Goal: Task Accomplishment & Management: Use online tool/utility

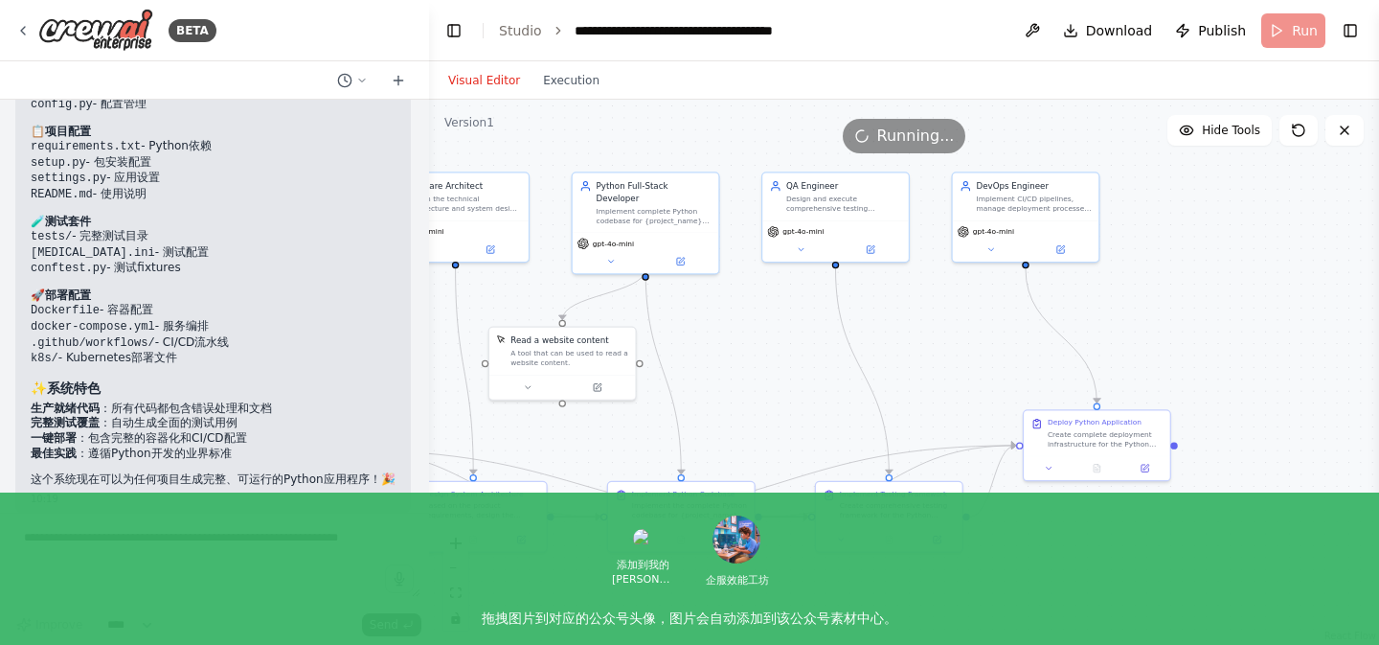
drag, startPoint x: 1116, startPoint y: 383, endPoint x: 795, endPoint y: 357, distance: 321.9
click at [795, 357] on div ".deletable-edge-delete-btn { width: 20px; height: 20px; border: 0px solid #ffff…" at bounding box center [904, 372] width 950 height 545
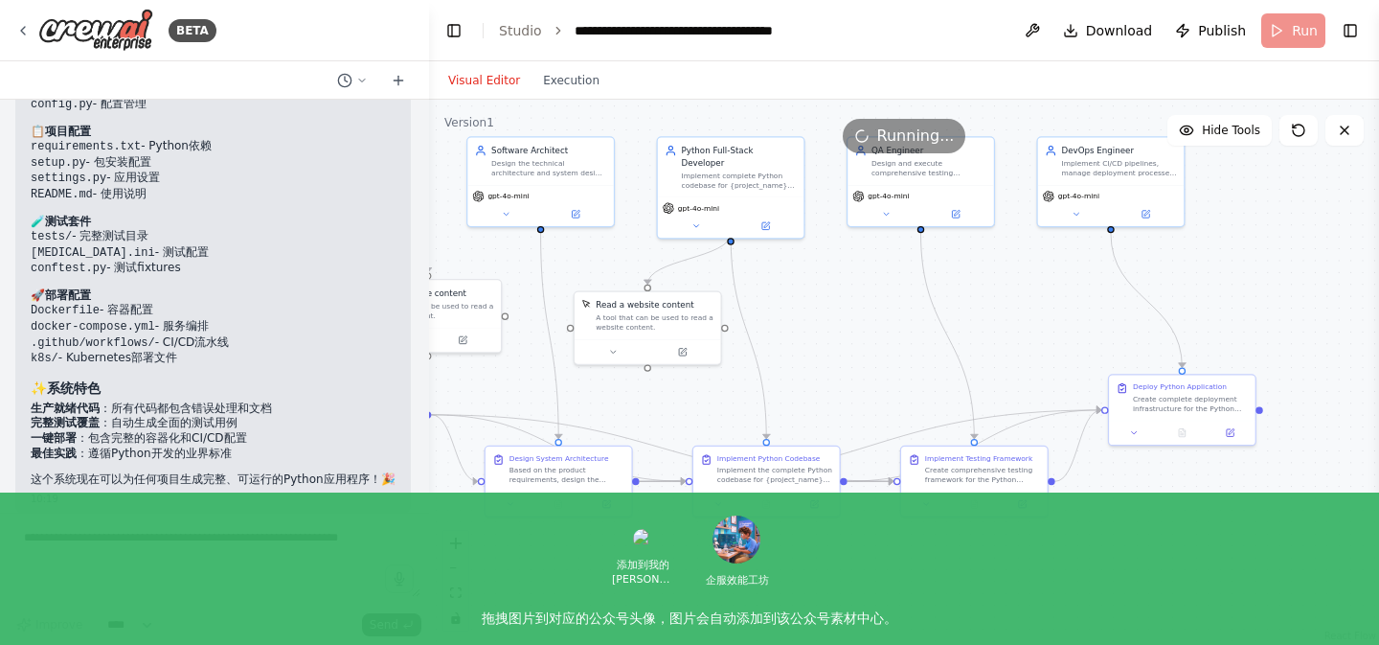
drag, startPoint x: 763, startPoint y: 348, endPoint x: 849, endPoint y: 312, distance: 92.3
click at [849, 312] on div ".deletable-edge-delete-btn { width: 20px; height: 20px; border: 0px solid #ffff…" at bounding box center [904, 372] width 950 height 545
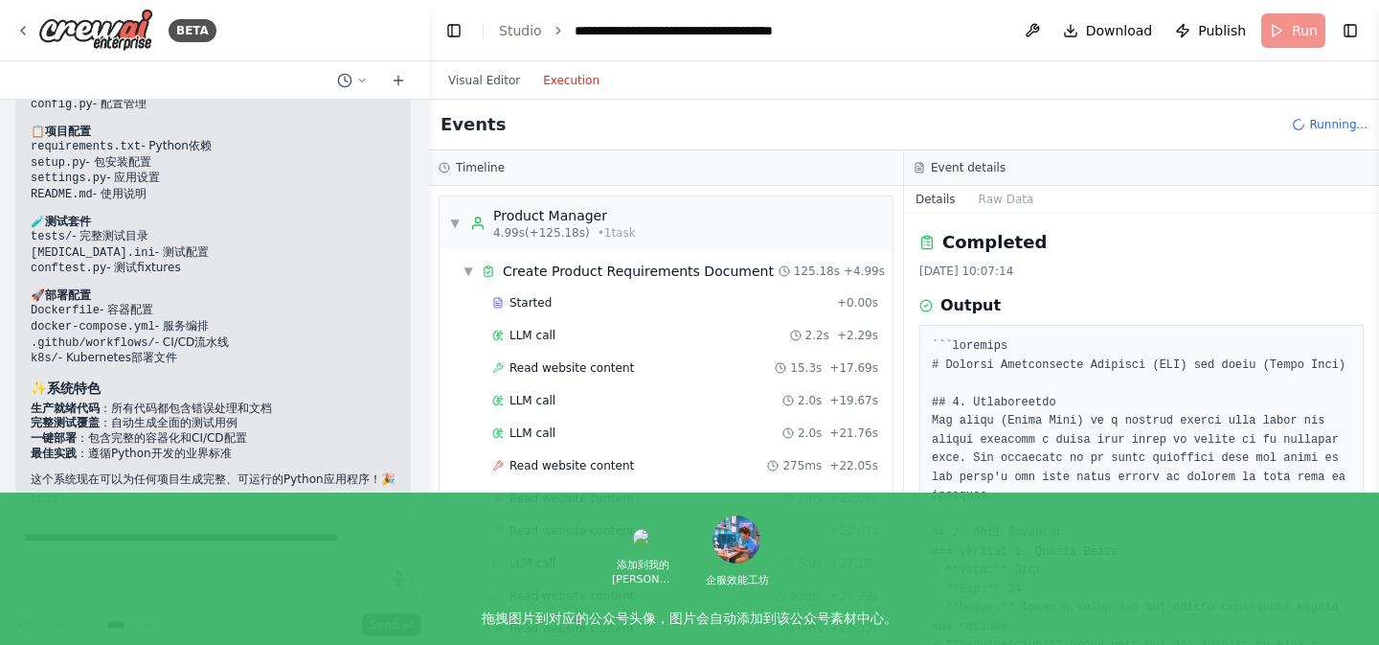
click at [576, 89] on button "Execution" at bounding box center [571, 80] width 79 height 23
click at [455, 220] on span "▼" at bounding box center [454, 223] width 11 height 15
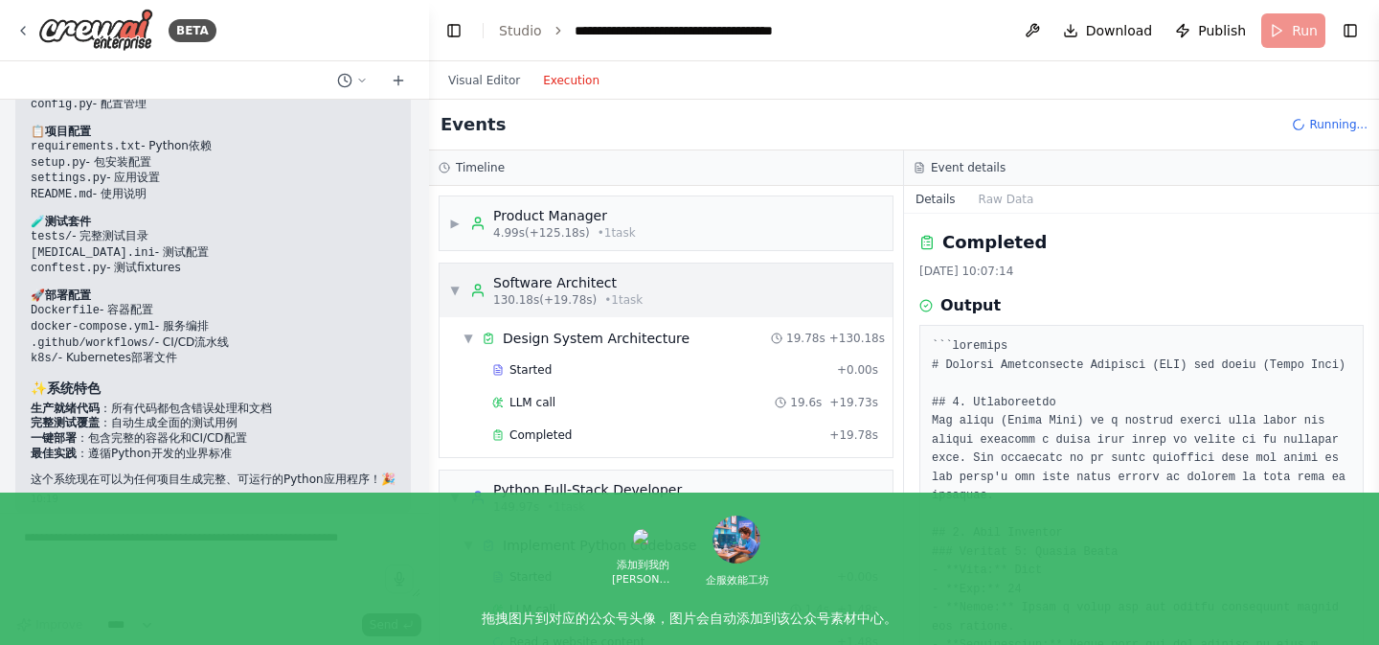
click at [457, 287] on span "▼" at bounding box center [454, 290] width 11 height 15
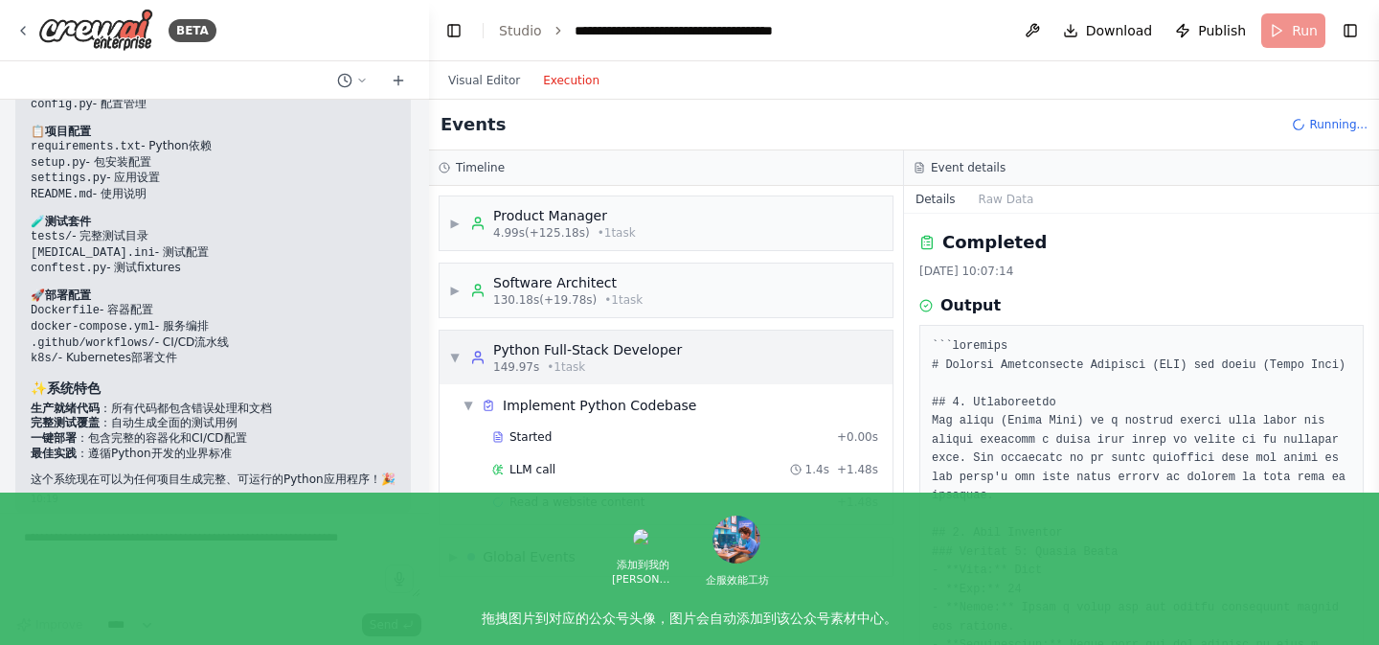
click at [459, 353] on span "▼" at bounding box center [454, 357] width 11 height 15
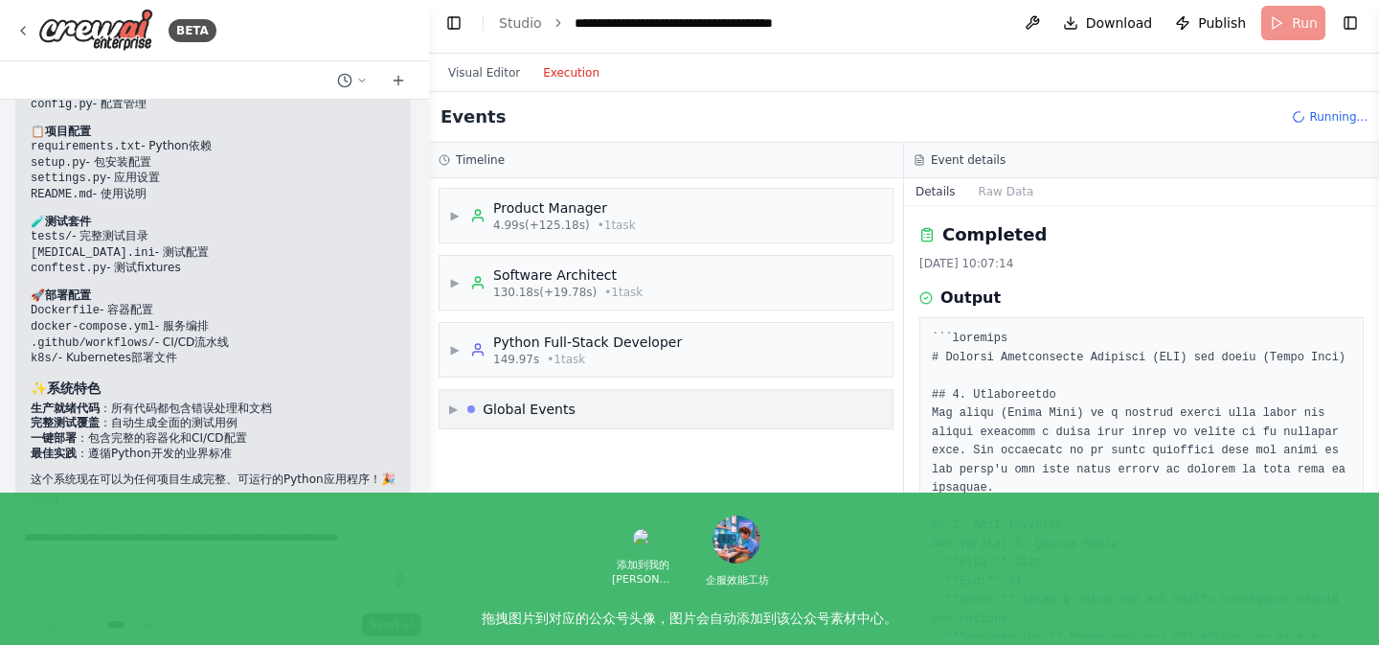
scroll to position [2, 0]
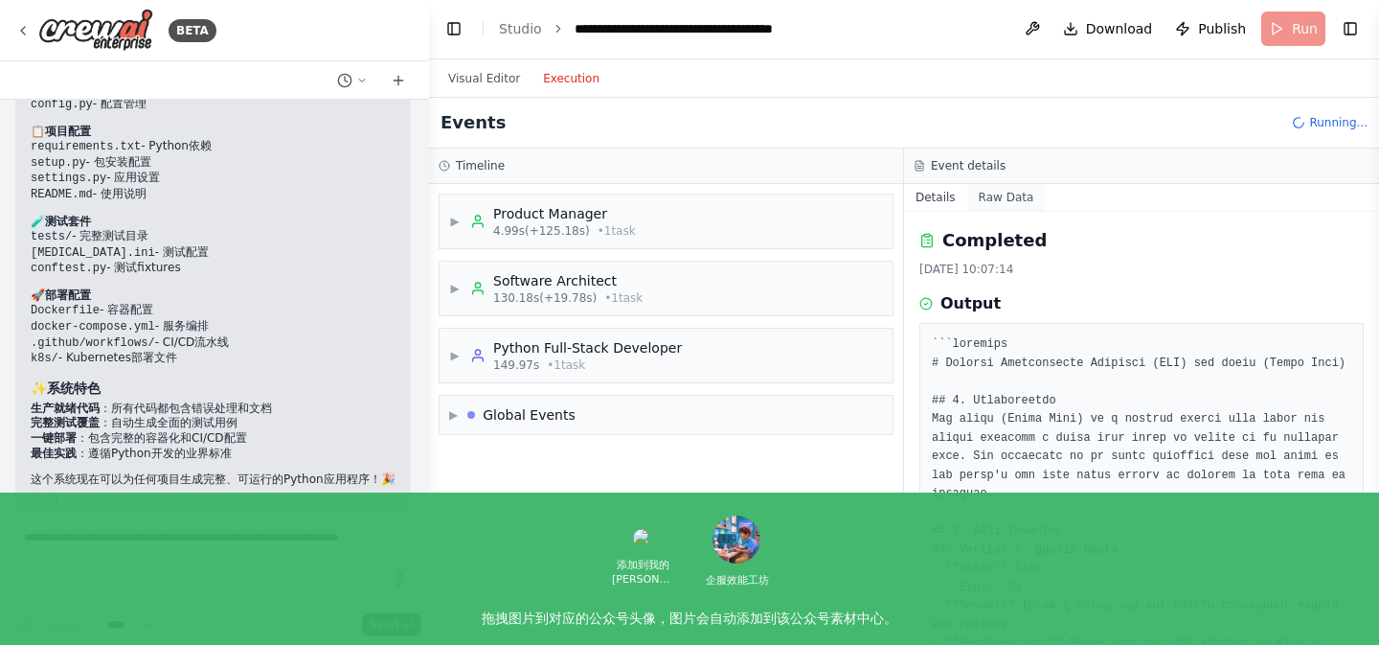
click at [999, 203] on button "Raw Data" at bounding box center [1006, 197] width 79 height 27
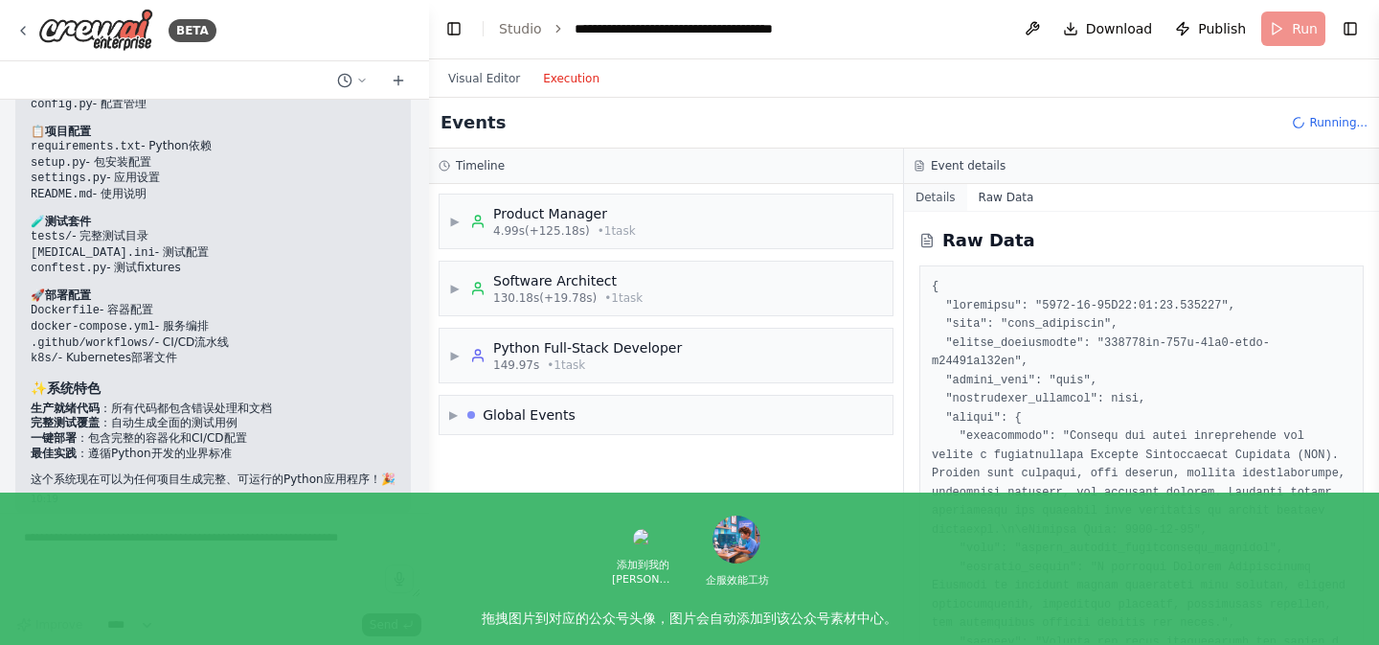
click at [933, 199] on button "Details" at bounding box center [935, 197] width 63 height 27
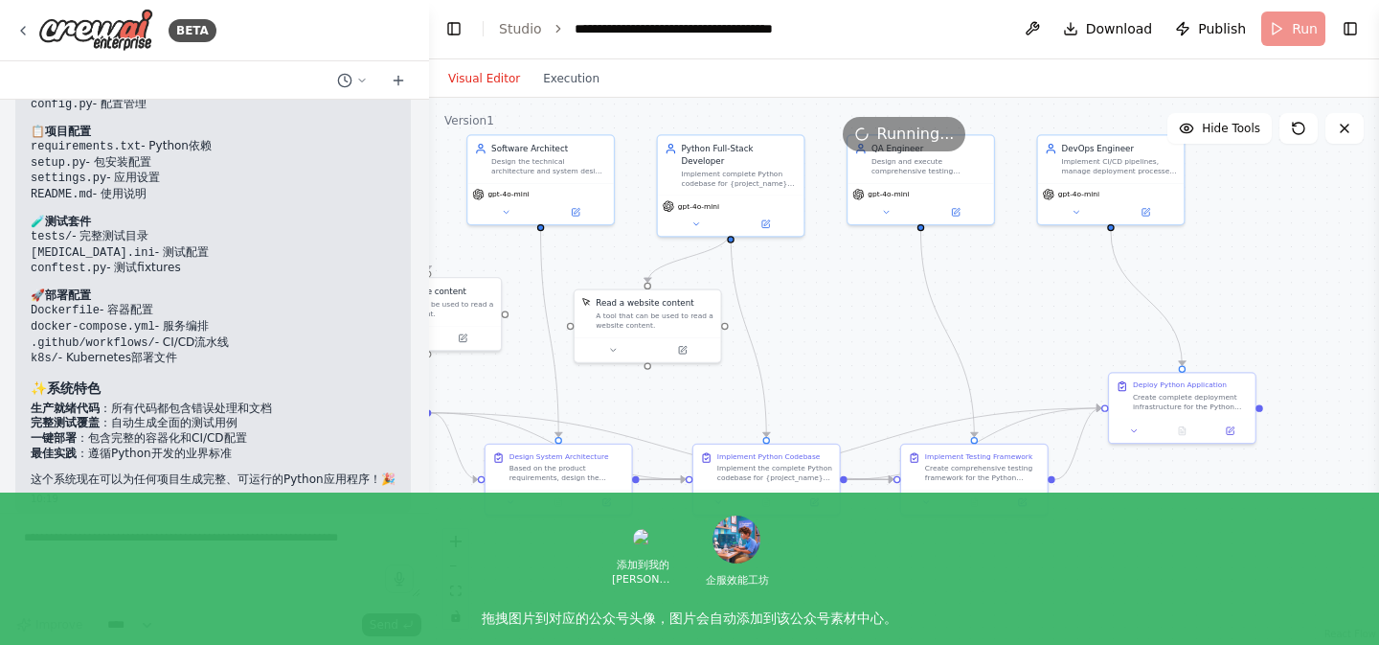
click at [474, 80] on button "Visual Editor" at bounding box center [484, 78] width 95 height 23
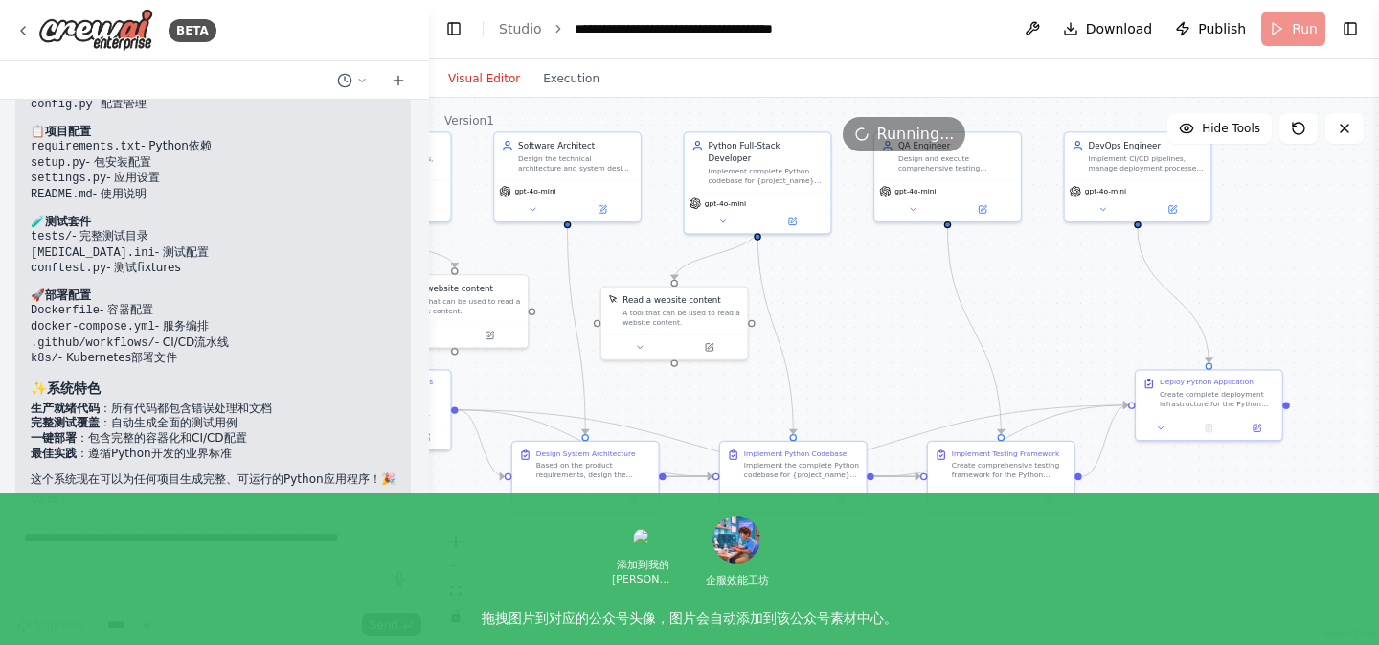
drag, startPoint x: 821, startPoint y: 304, endPoint x: 848, endPoint y: 301, distance: 27.0
click at [848, 301] on div ".deletable-edge-delete-btn { width: 20px; height: 20px; border: 0px solid #ffff…" at bounding box center [904, 370] width 950 height 545
click at [869, 131] on icon at bounding box center [861, 133] width 17 height 17
click at [1299, 133] on icon at bounding box center [1298, 128] width 15 height 15
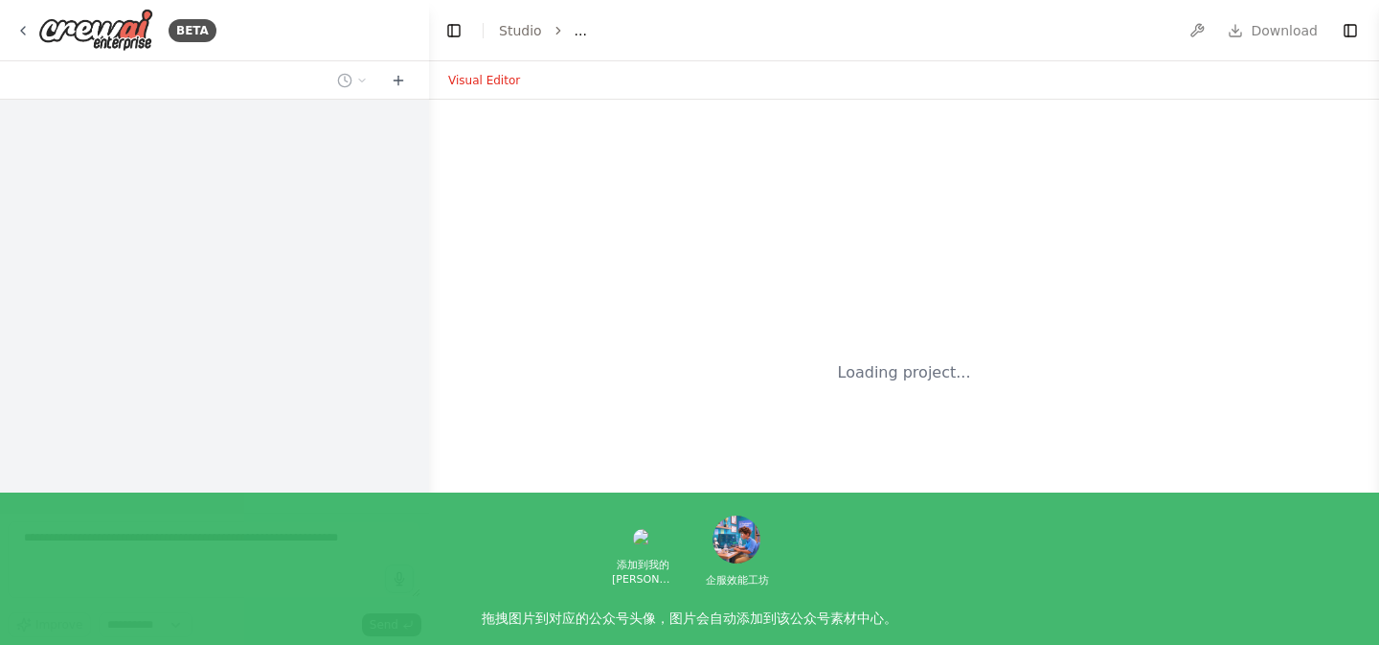
select select "****"
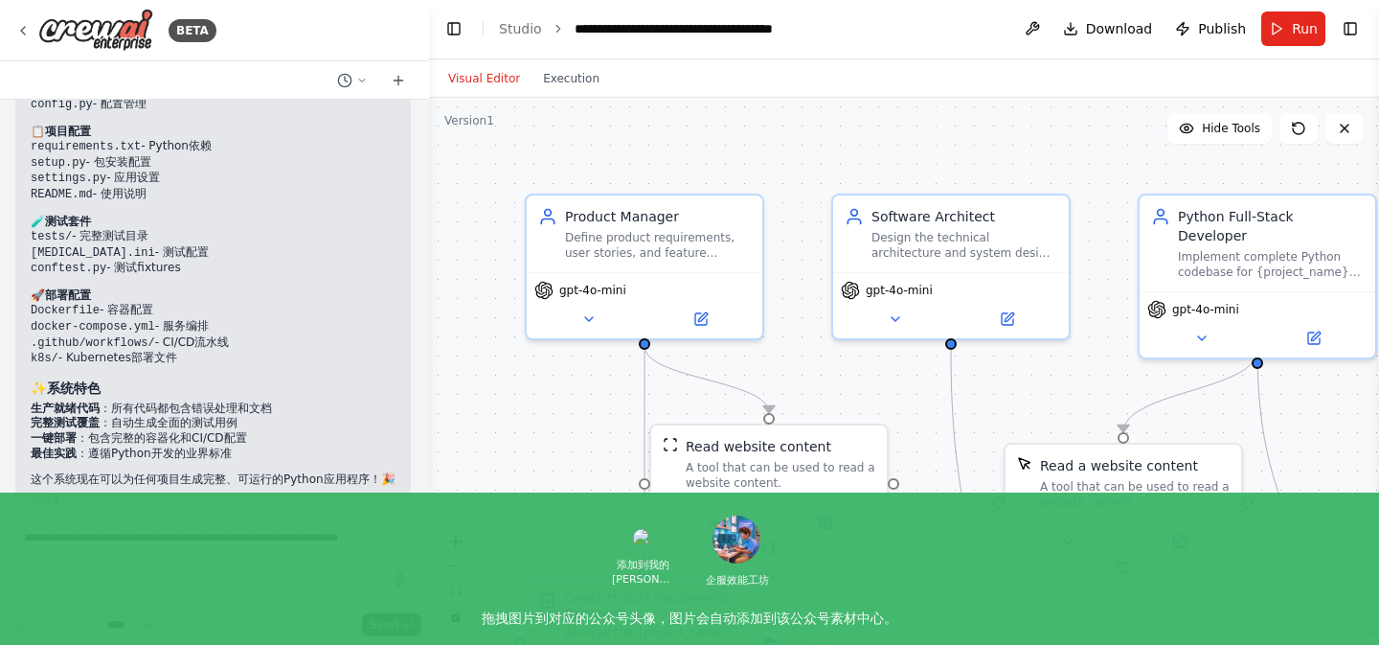
scroll to position [3849, 0]
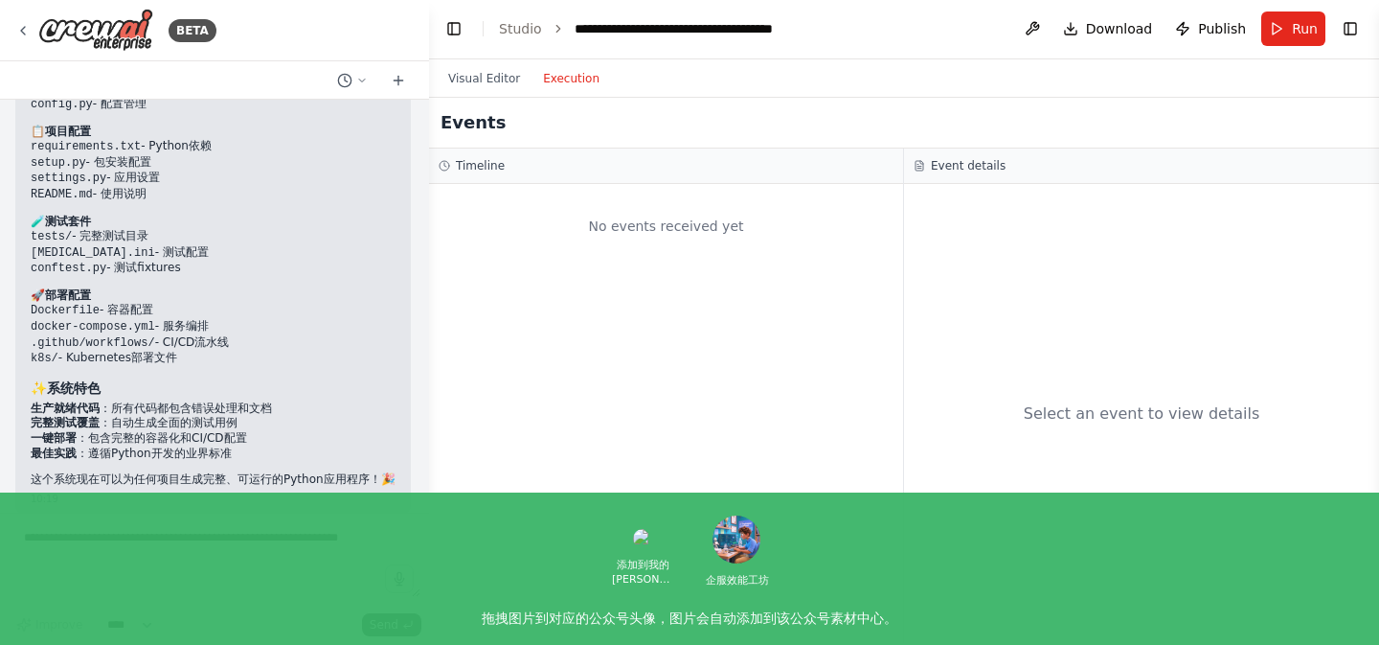
click at [556, 78] on button "Execution" at bounding box center [571, 78] width 79 height 23
click at [488, 77] on button "Visual Editor" at bounding box center [484, 78] width 95 height 23
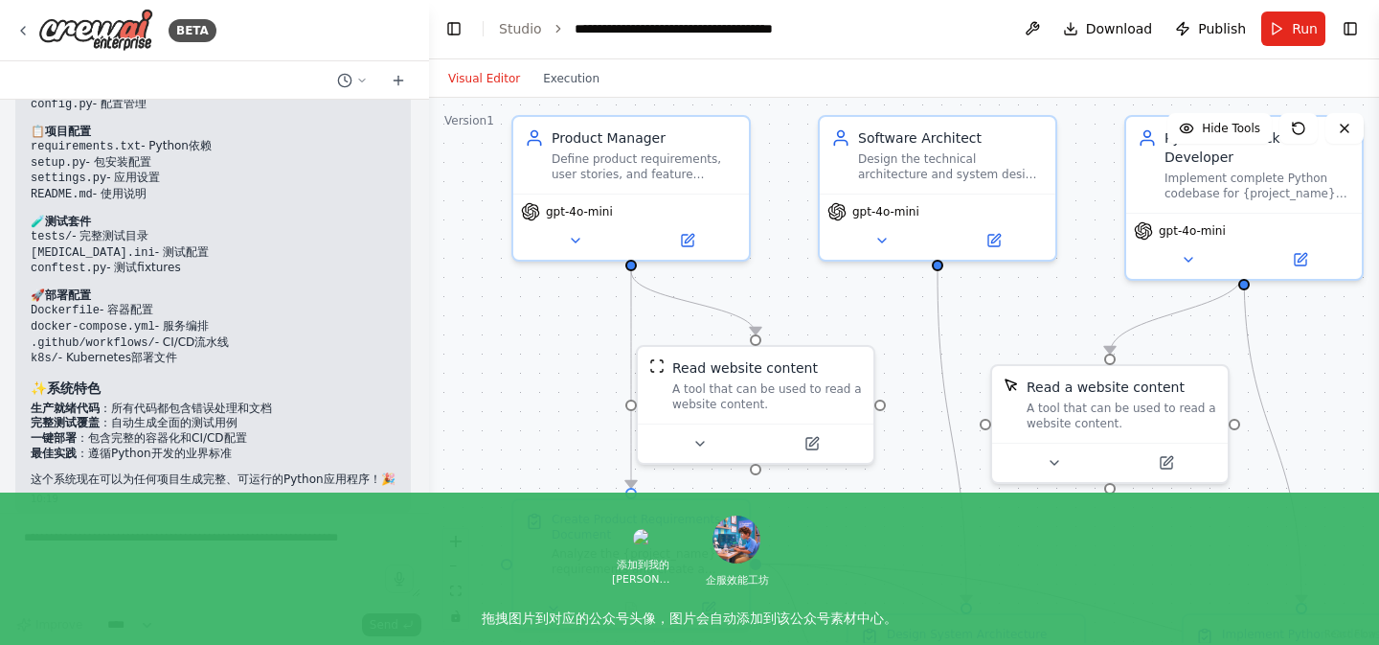
drag, startPoint x: 545, startPoint y: 447, endPoint x: 532, endPoint y: 367, distance: 81.6
click at [532, 367] on div ".deletable-edge-delete-btn { width: 20px; height: 20px; border: 0px solid #ffff…" at bounding box center [904, 370] width 950 height 545
click at [468, 127] on div "Version 1" at bounding box center [469, 120] width 50 height 15
click at [469, 125] on div "Version 1" at bounding box center [469, 120] width 50 height 15
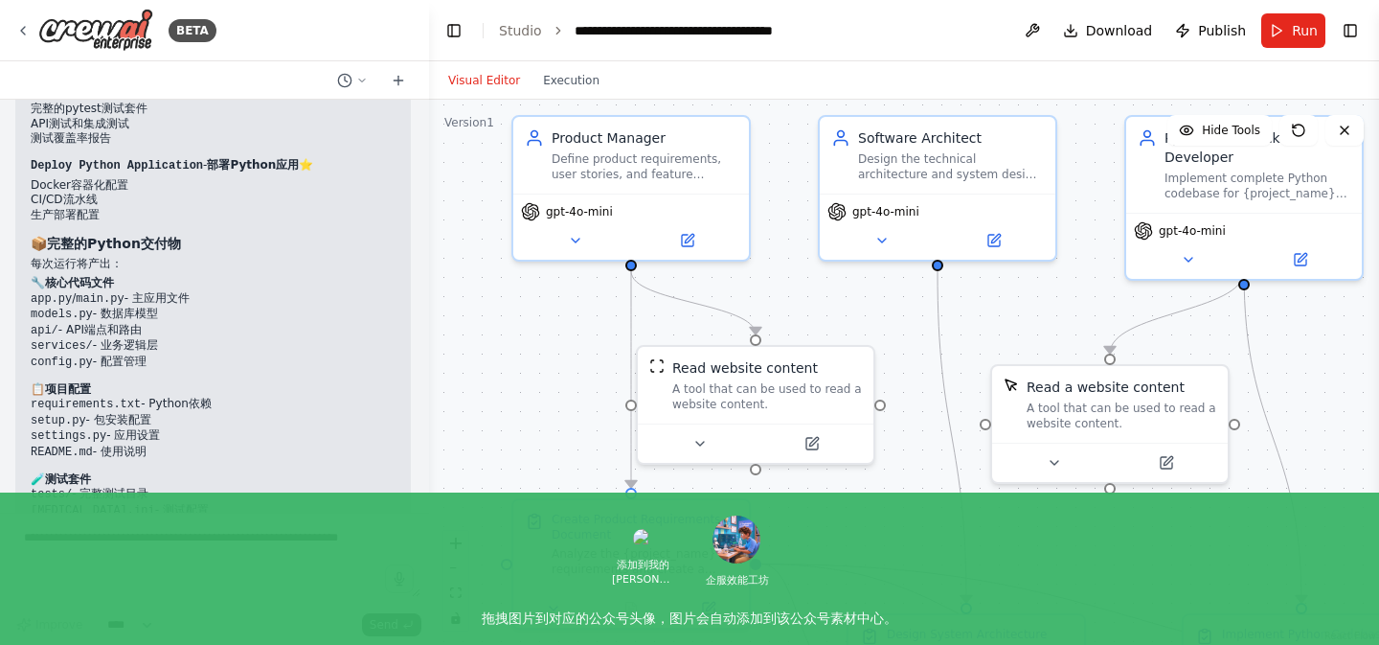
scroll to position [3579, 0]
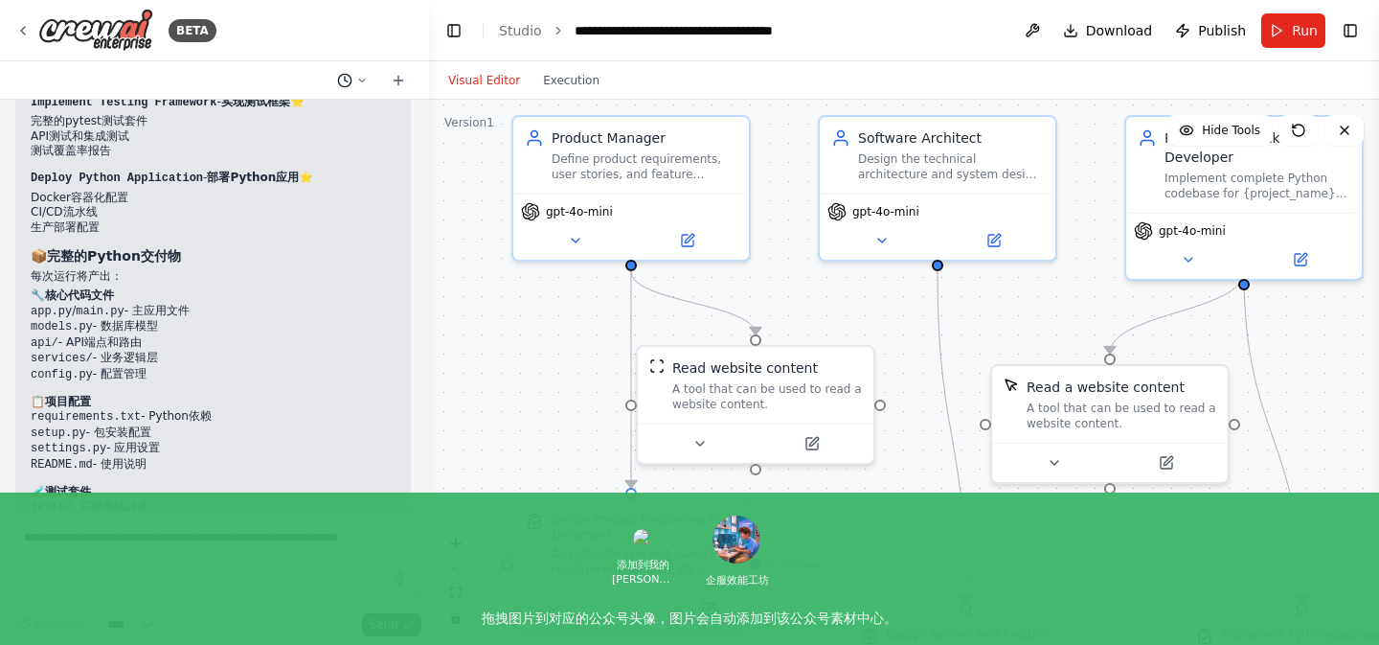
click at [361, 78] on icon at bounding box center [361, 80] width 11 height 11
click at [285, 74] on div at bounding box center [214, 322] width 429 height 645
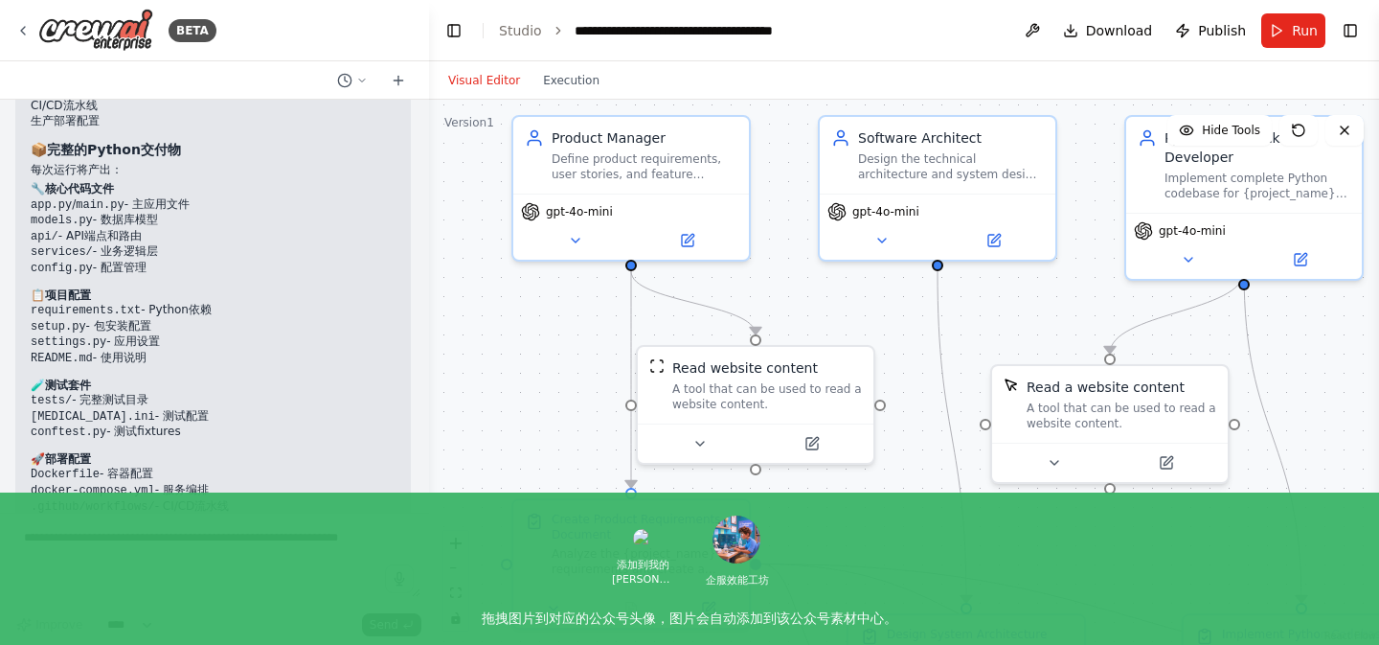
scroll to position [3849, 0]
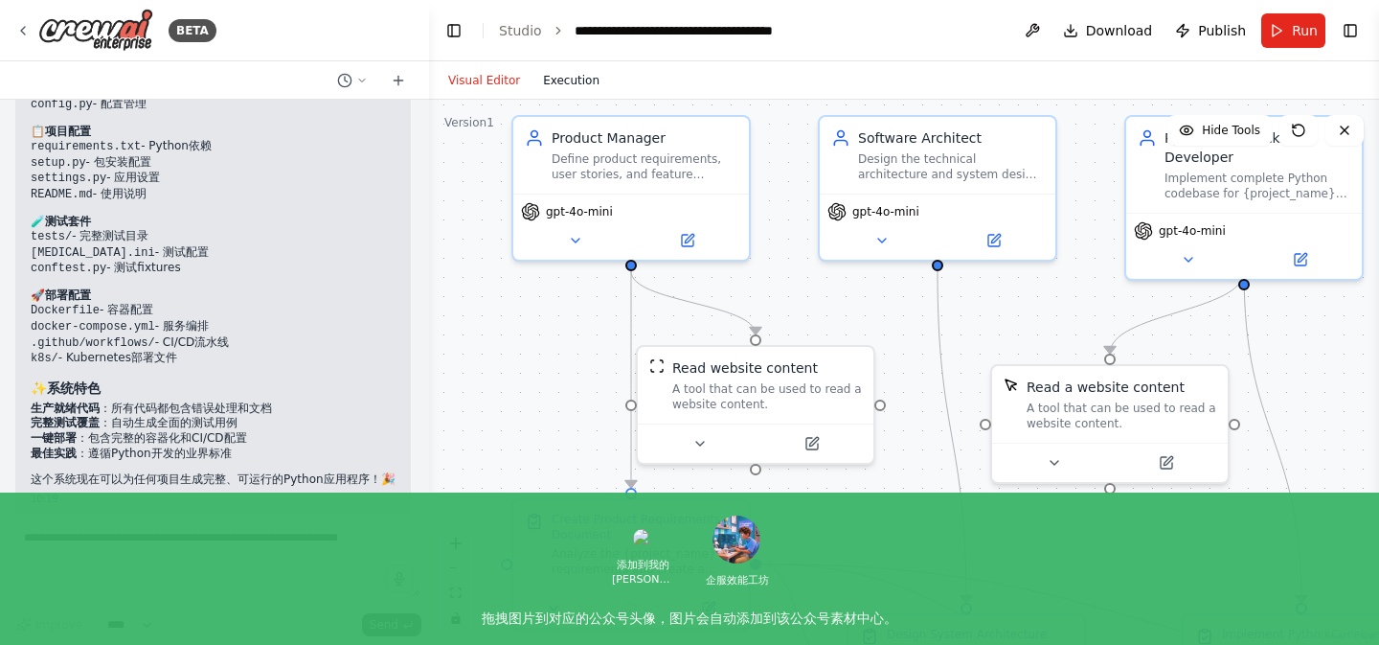
click at [572, 79] on button "Execution" at bounding box center [571, 80] width 79 height 23
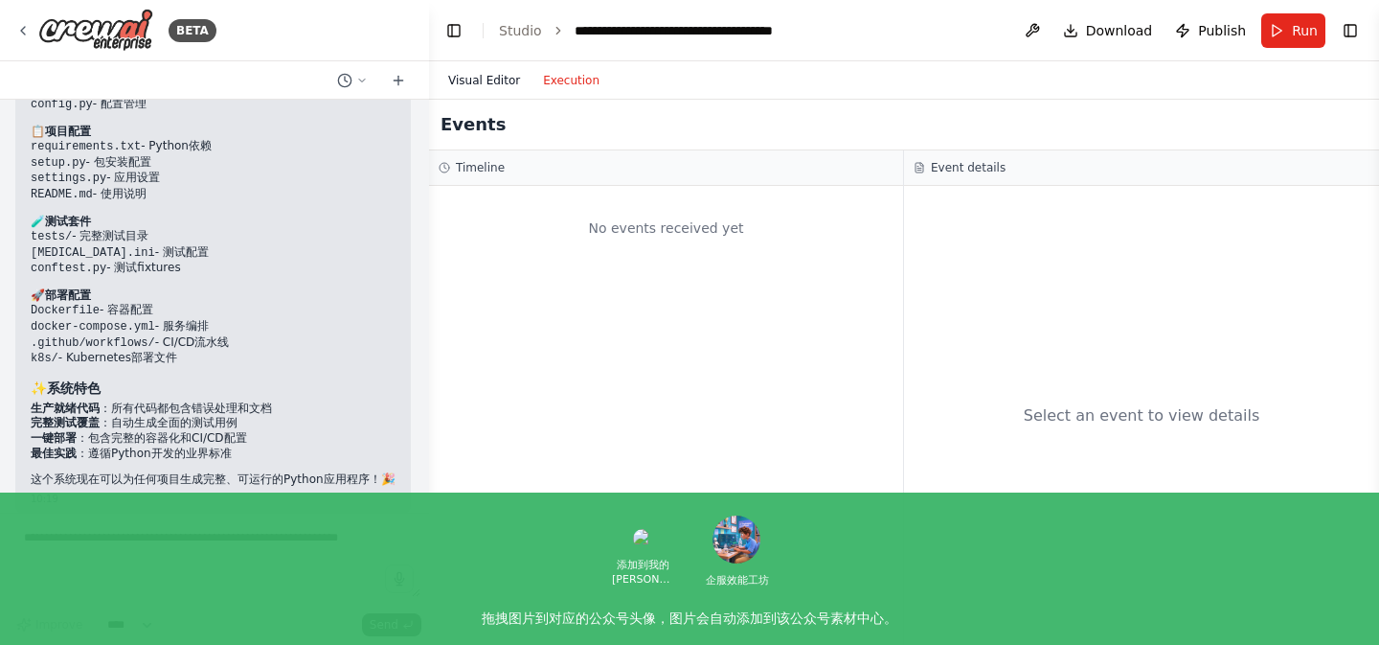
click at [488, 82] on button "Visual Editor" at bounding box center [484, 80] width 95 height 23
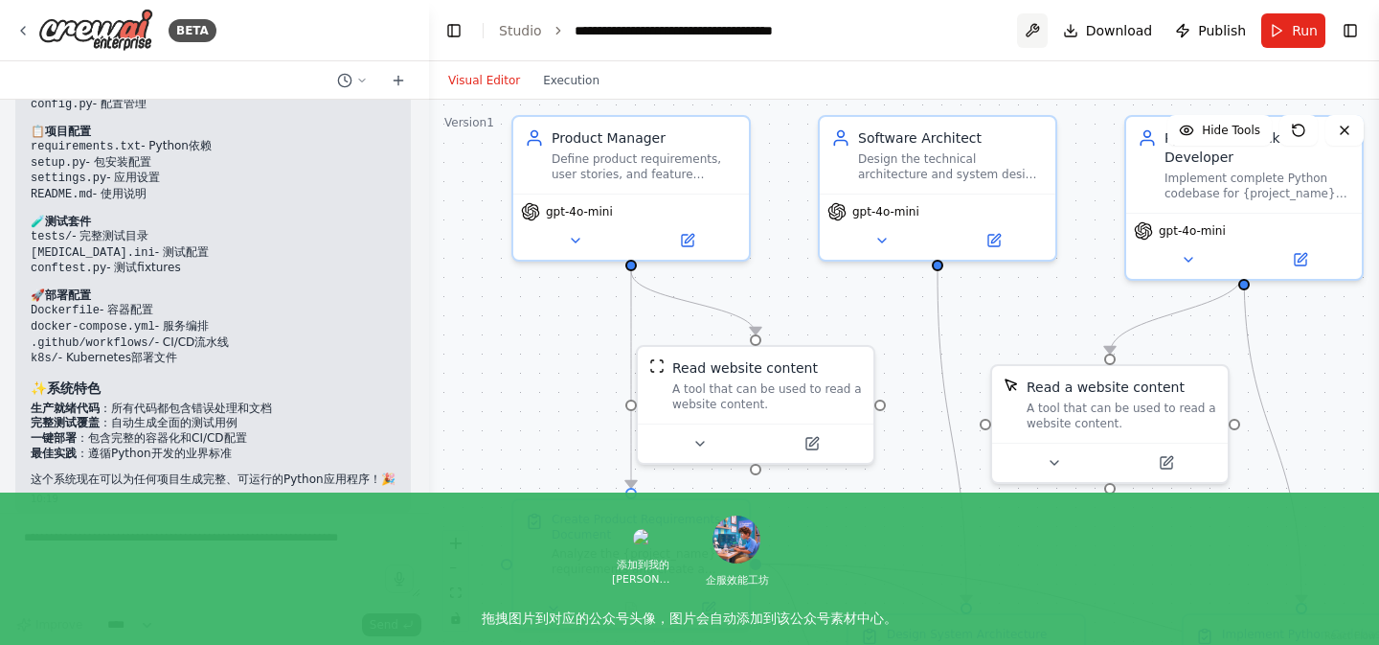
click at [1041, 23] on button at bounding box center [1032, 30] width 31 height 34
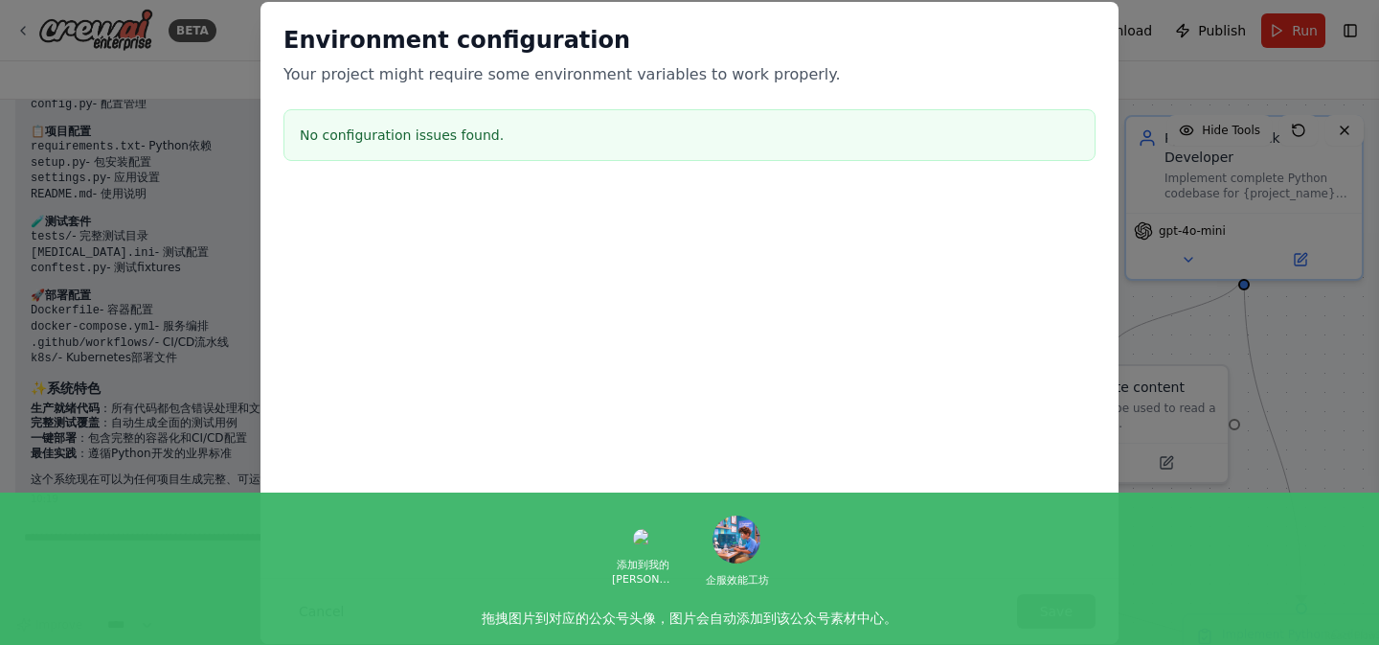
click at [423, 140] on h3 "No configuration issues found." at bounding box center [690, 134] width 780 height 19
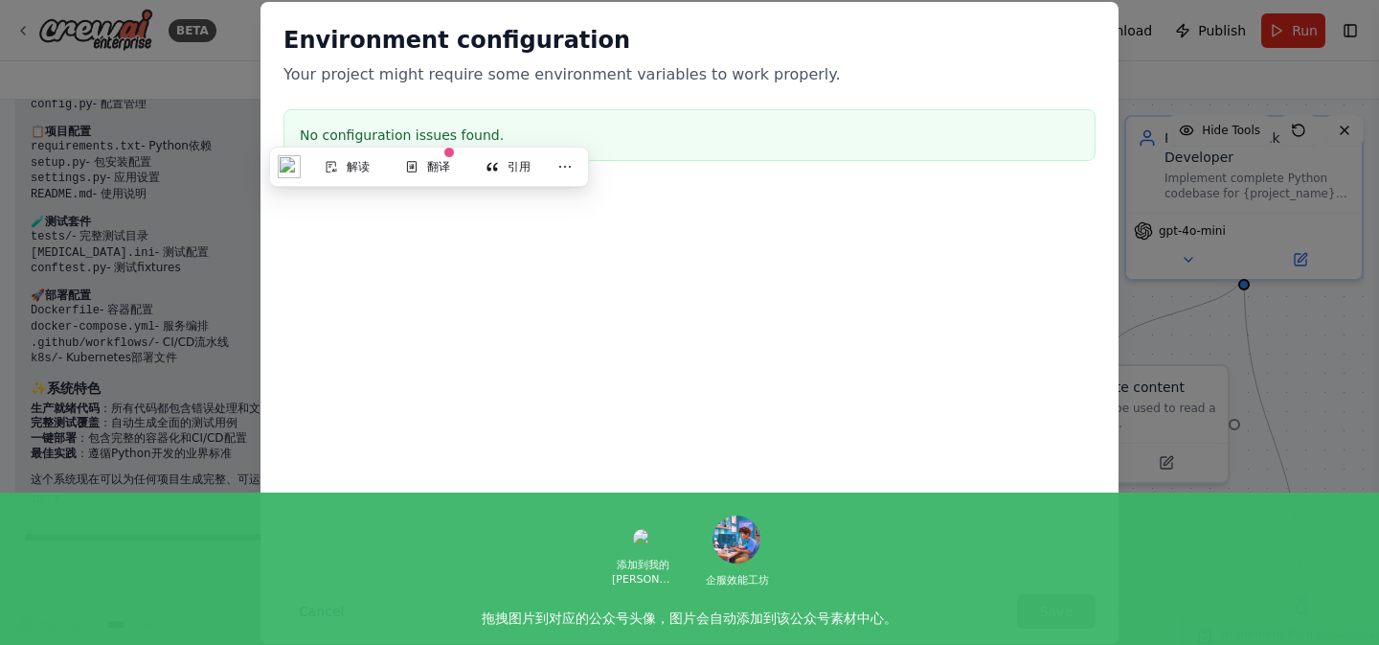
click at [326, 605] on button "Cancel" at bounding box center [322, 611] width 76 height 34
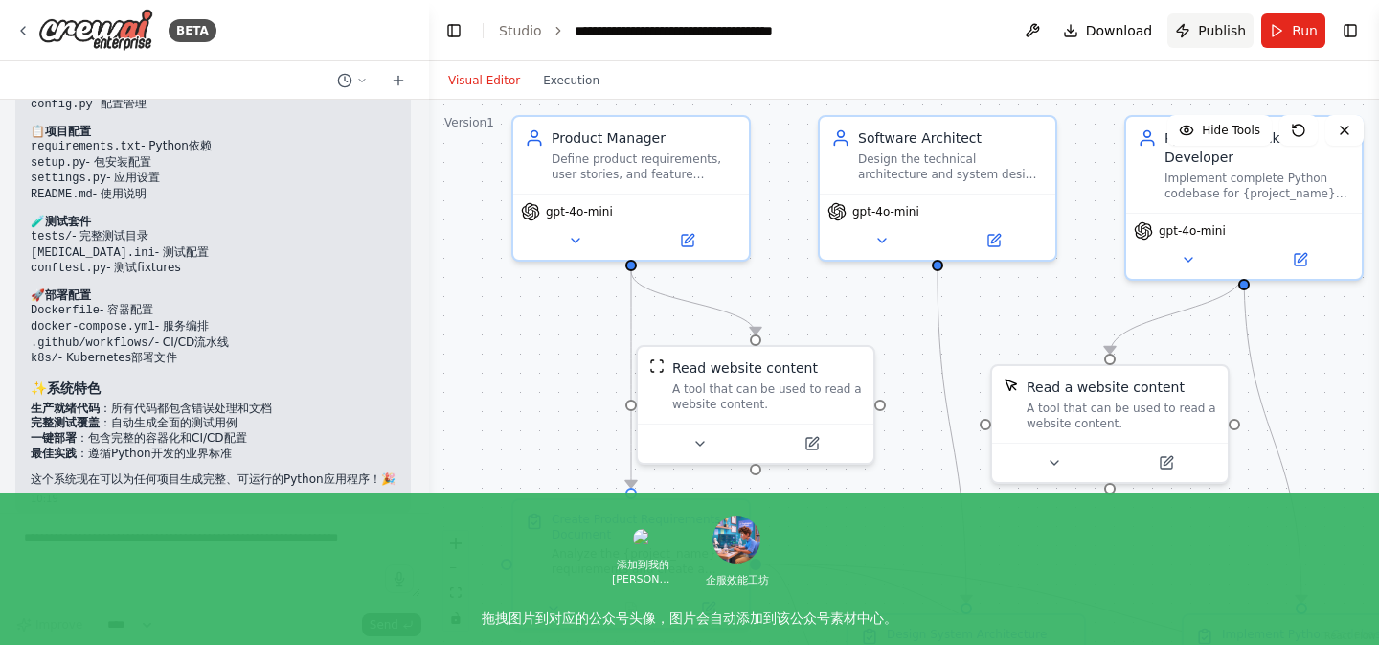
click at [1214, 25] on span "Publish" at bounding box center [1222, 30] width 48 height 19
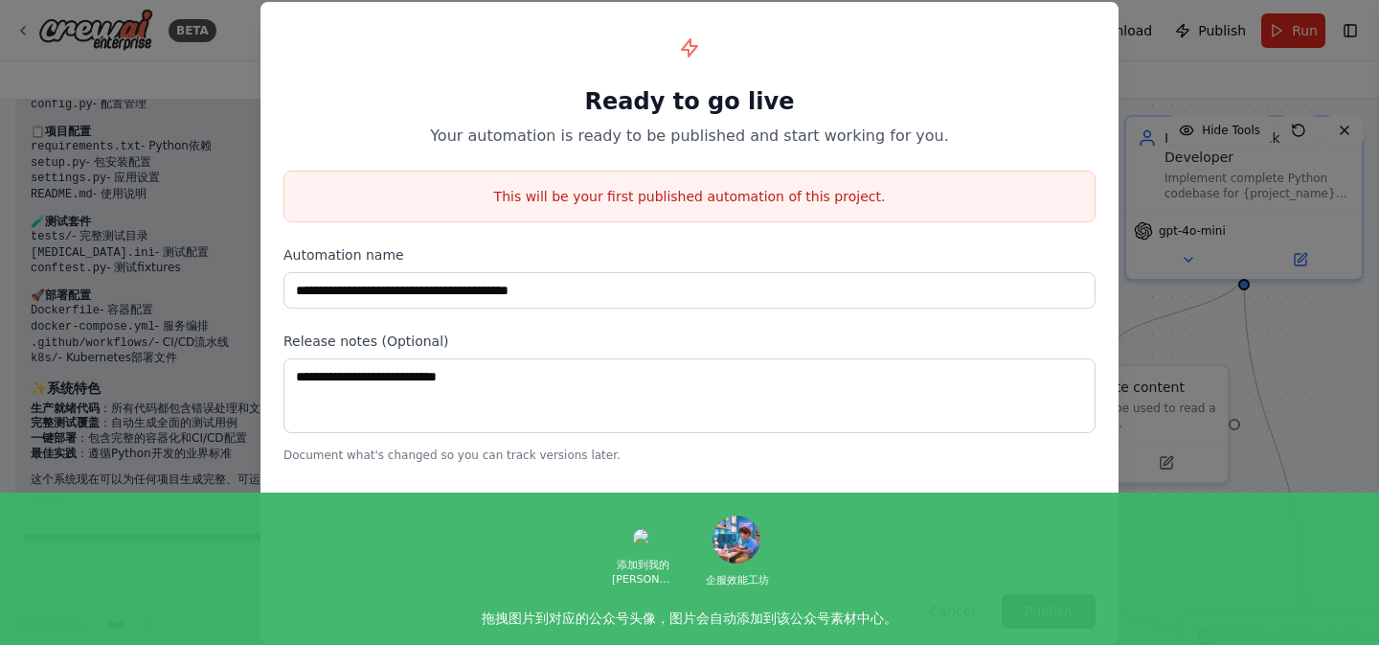
click at [950, 609] on button "Cancel" at bounding box center [953, 611] width 76 height 34
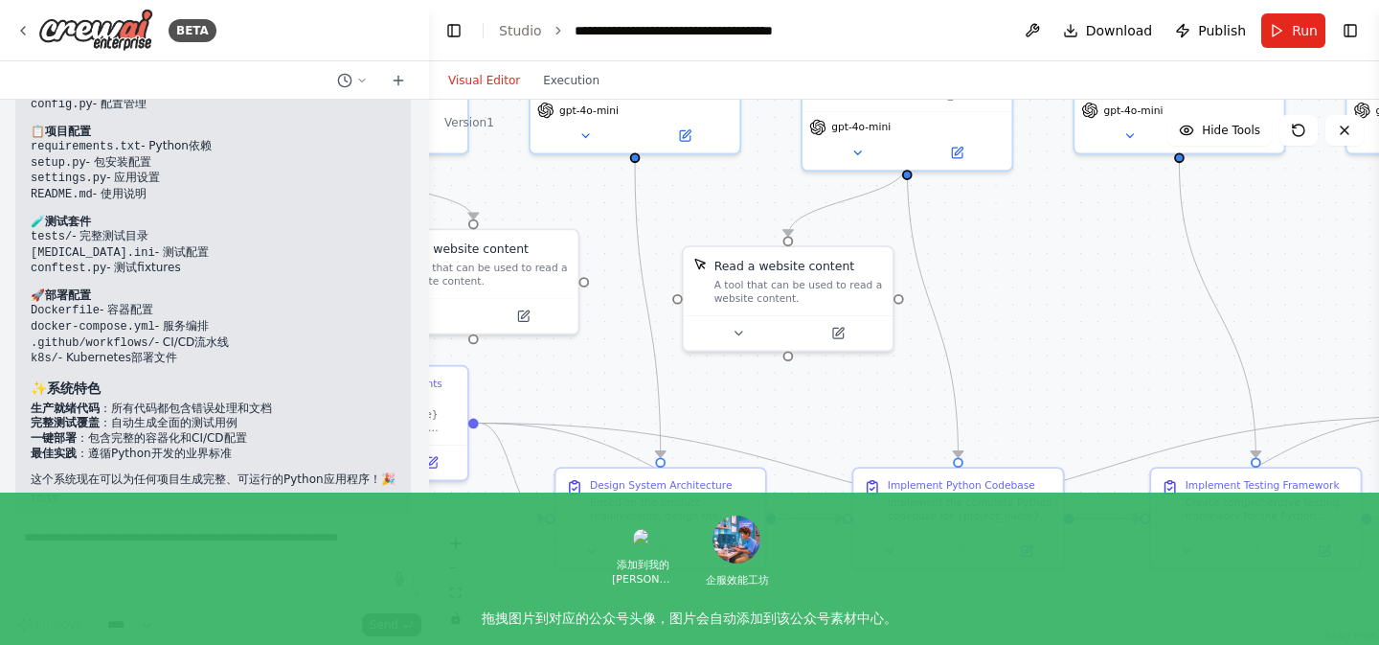
drag, startPoint x: 1112, startPoint y: 529, endPoint x: 794, endPoint y: 401, distance: 342.6
click at [794, 401] on div ".deletable-edge-delete-btn { width: 20px; height: 20px; border: 0px solid #ffff…" at bounding box center [904, 372] width 950 height 545
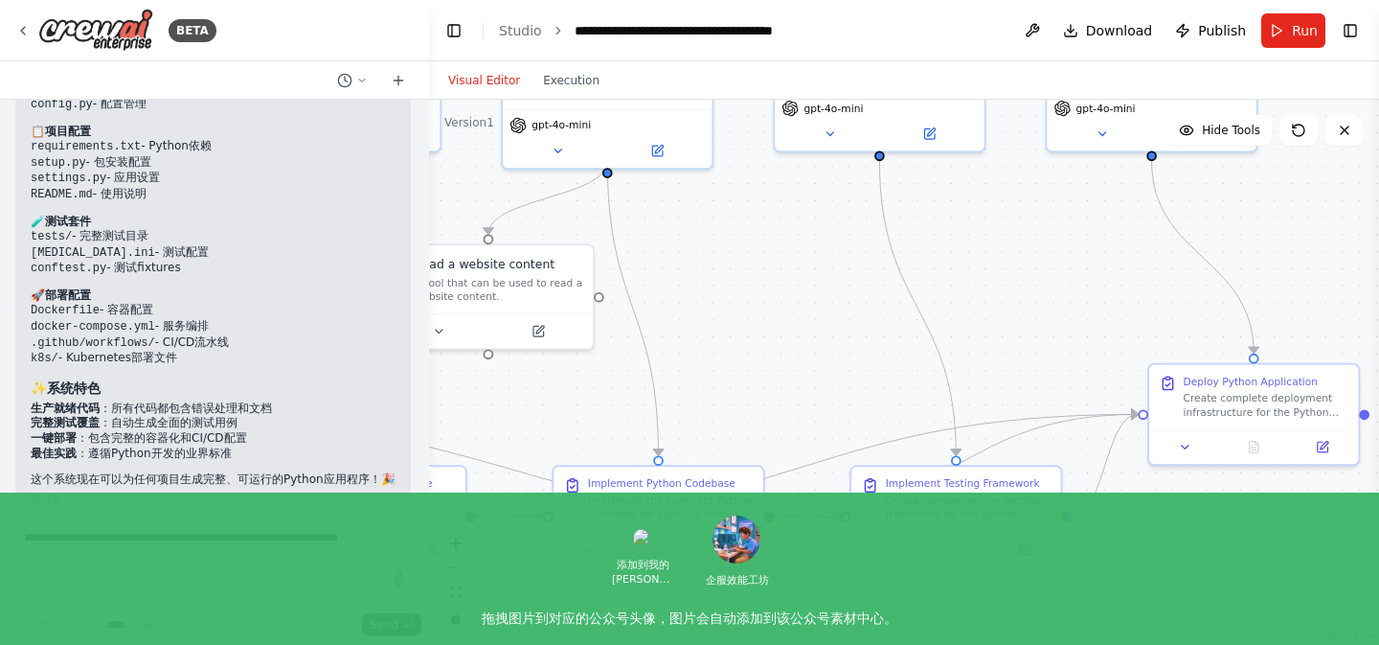
drag, startPoint x: 1096, startPoint y: 379, endPoint x: 796, endPoint y: 379, distance: 299.8
click at [796, 379] on div ".deletable-edge-delete-btn { width: 20px; height: 20px; border: 0px solid #ffff…" at bounding box center [904, 372] width 950 height 545
click at [922, 509] on div "Create comprehensive testing framework for the Python codebase of {project_name…" at bounding box center [977, 504] width 165 height 27
click at [914, 506] on div "Create comprehensive testing framework for the Python codebase of {project_name…" at bounding box center [977, 504] width 165 height 27
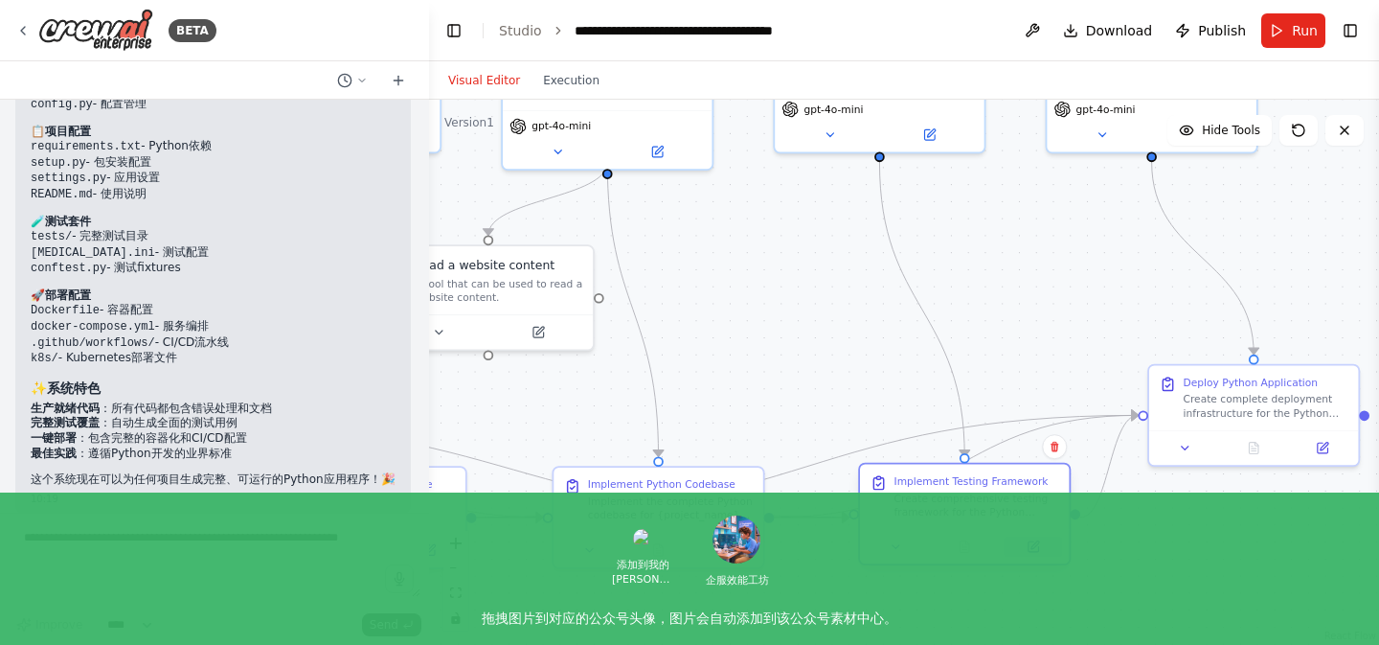
click at [1029, 540] on icon at bounding box center [1033, 545] width 13 height 13
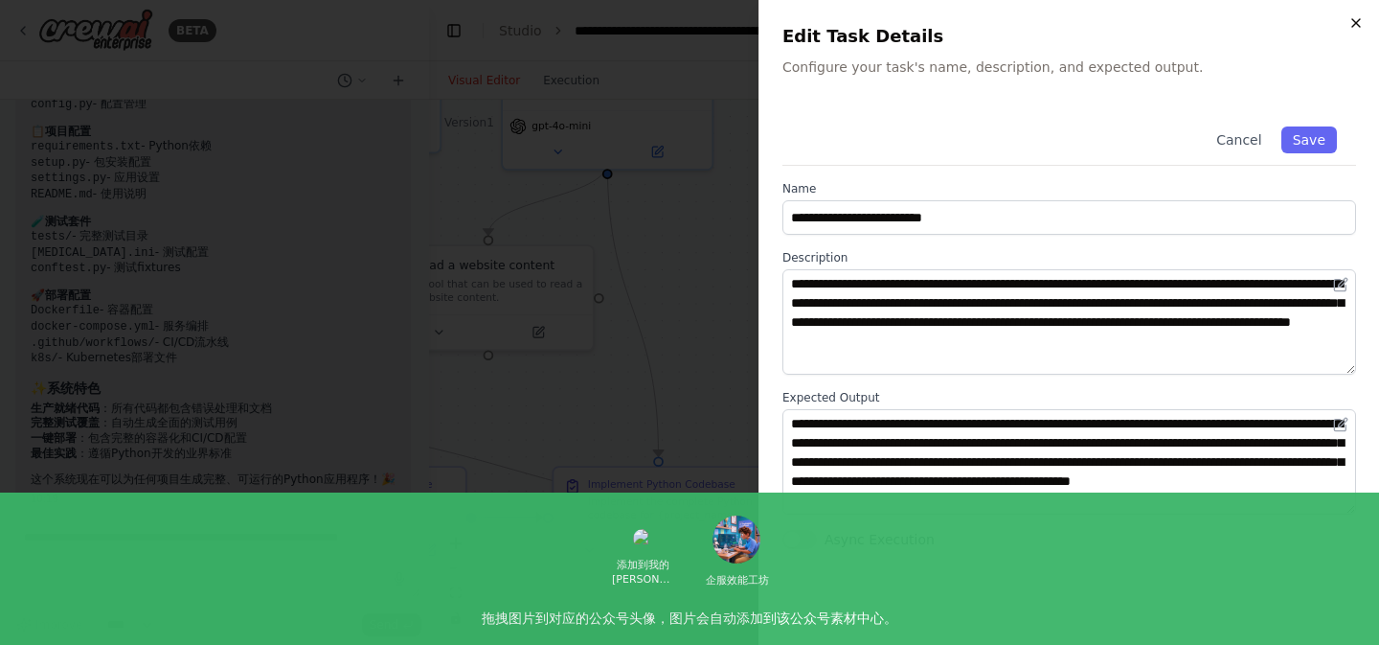
click at [1356, 23] on icon "button" at bounding box center [1356, 23] width 8 height 8
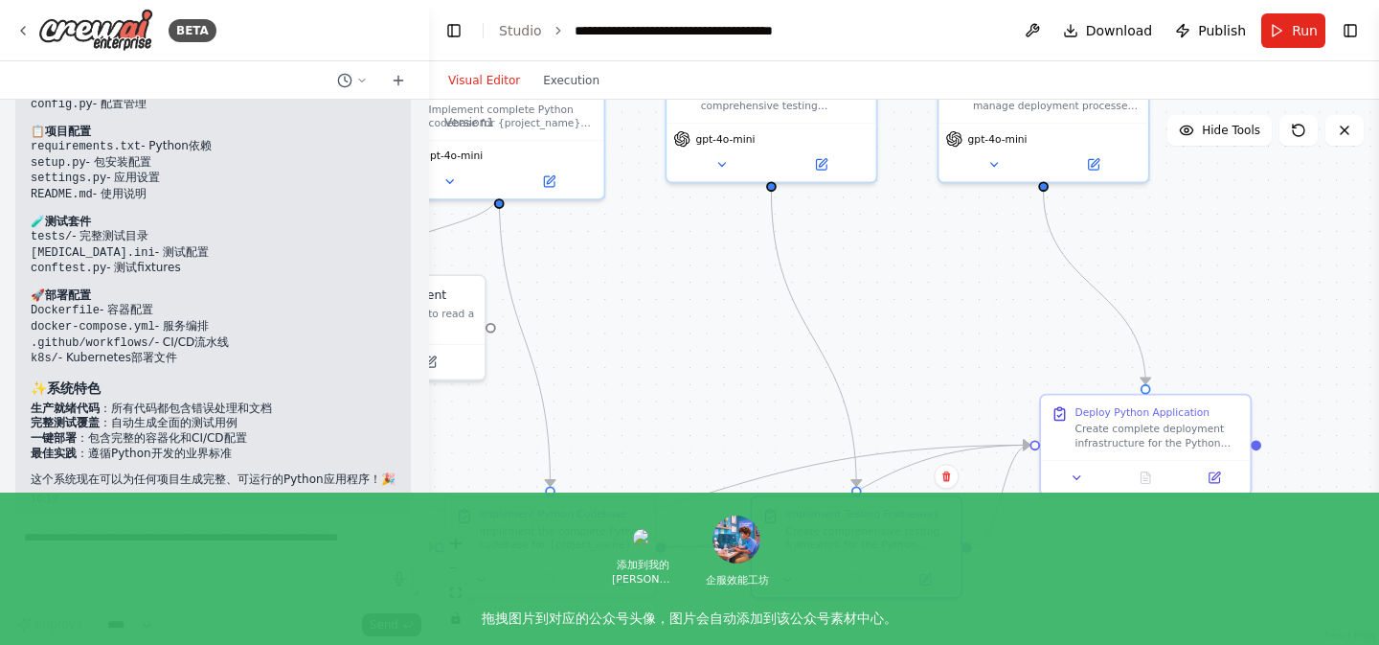
drag, startPoint x: 803, startPoint y: 307, endPoint x: 694, endPoint y: 336, distance: 112.2
click at [694, 336] on div ".deletable-edge-delete-btn { width: 20px; height: 20px; border: 0px solid #ffff…" at bounding box center [904, 372] width 950 height 545
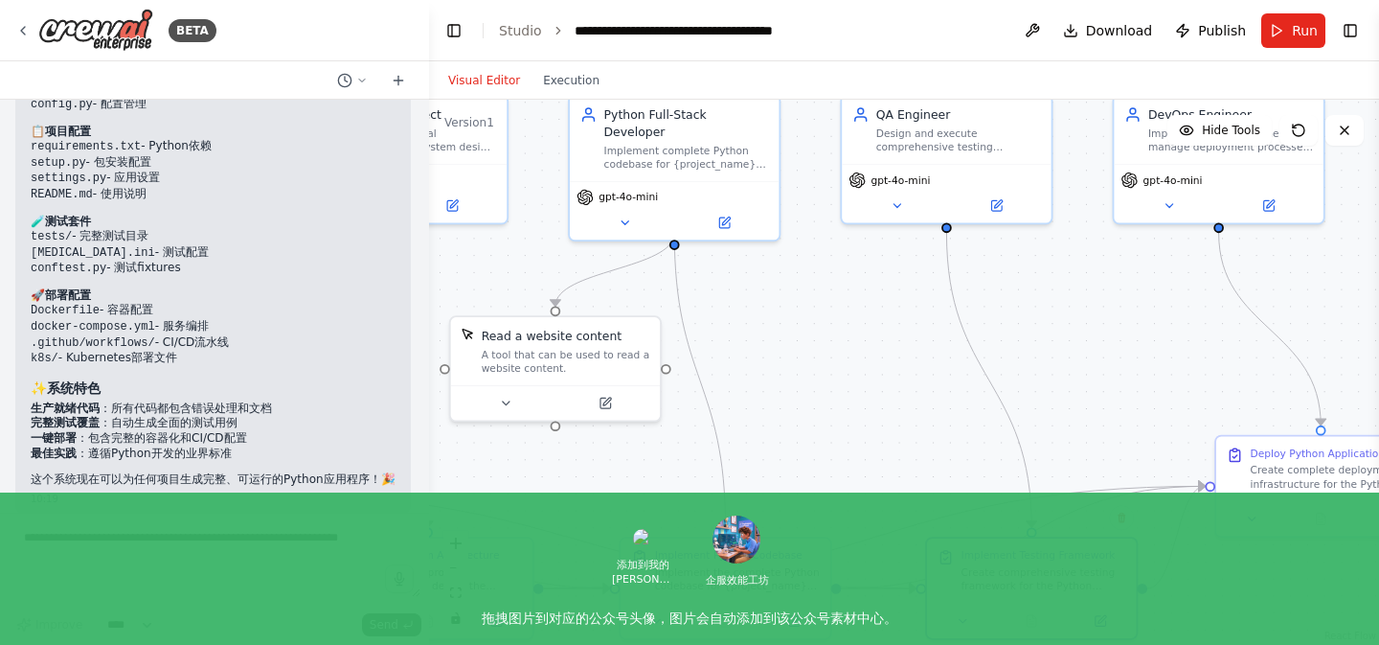
drag, startPoint x: 975, startPoint y: 269, endPoint x: 1150, endPoint y: 310, distance: 180.1
click at [1150, 310] on div ".deletable-edge-delete-btn { width: 20px; height: 20px; border: 0px solid #ffff…" at bounding box center [904, 372] width 950 height 545
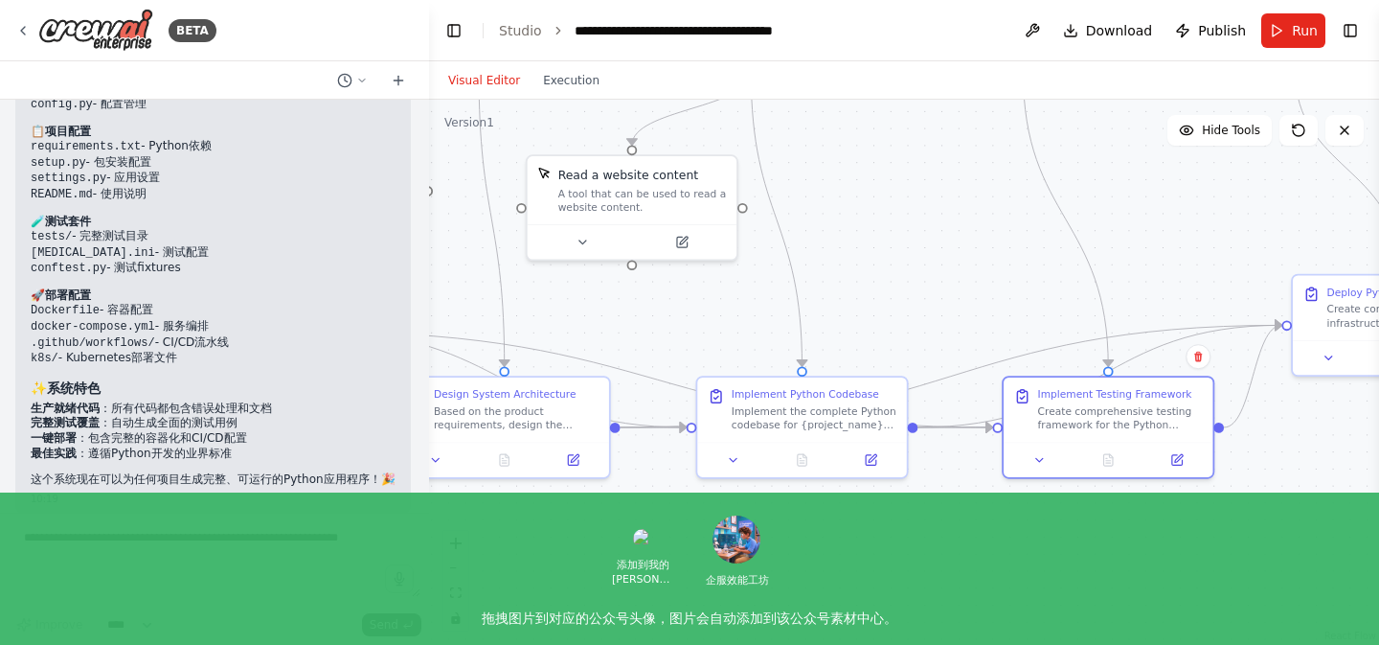
drag, startPoint x: 811, startPoint y: 401, endPoint x: 888, endPoint y: 240, distance: 178.2
click at [888, 240] on div ".deletable-edge-delete-btn { width: 20px; height: 20px; border: 0px solid #ffff…" at bounding box center [904, 372] width 950 height 545
click at [873, 458] on icon at bounding box center [871, 456] width 11 height 11
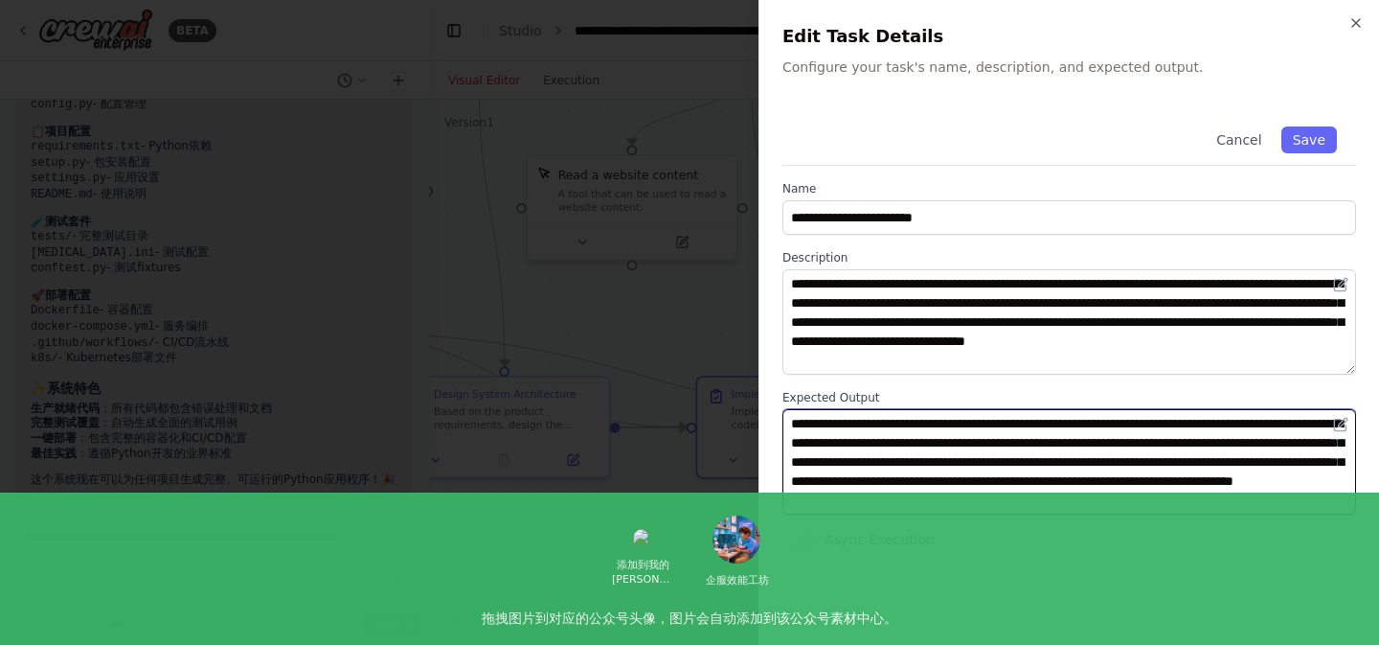
click at [901, 435] on textarea "**********" at bounding box center [1070, 461] width 574 height 105
click at [1356, 20] on icon "button" at bounding box center [1356, 22] width 15 height 15
